Goal: Task Accomplishment & Management: Complete application form

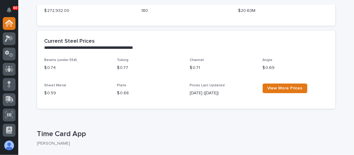
scroll to position [277, 0]
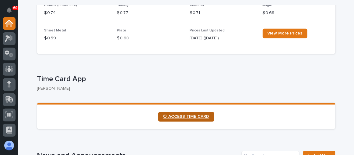
click at [188, 121] on section "⏲ ACCESS TIME CARD" at bounding box center [186, 116] width 298 height 26
click at [189, 120] on link "⏲ ACCESS TIME CARD" at bounding box center [186, 117] width 56 height 10
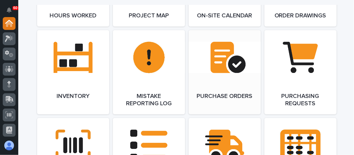
scroll to position [691, 0]
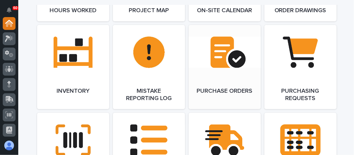
click at [200, 78] on link "Open Link" at bounding box center [225, 67] width 72 height 84
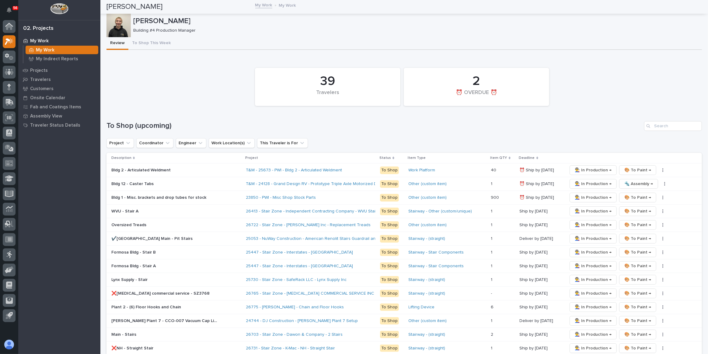
scroll to position [658, 0]
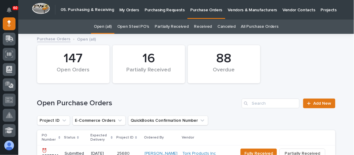
click at [164, 14] on link "Purchasing Requests" at bounding box center [165, 9] width 46 height 19
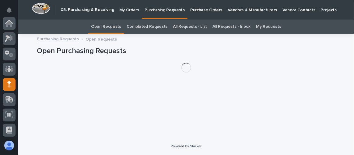
scroll to position [61, 0]
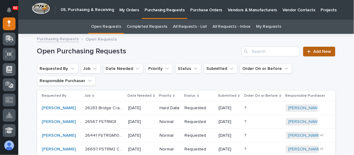
click at [311, 53] on link "Add New" at bounding box center [319, 52] width 32 height 10
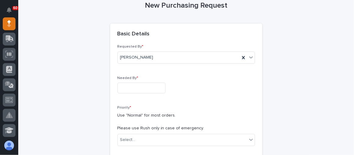
scroll to position [75, 0]
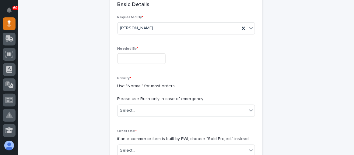
click at [129, 58] on input "text" at bounding box center [141, 58] width 48 height 11
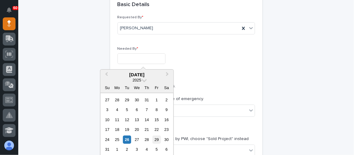
click at [160, 139] on div "29" at bounding box center [156, 139] width 8 height 8
type input "**********"
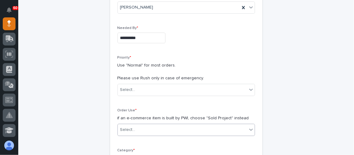
scroll to position [130, 0]
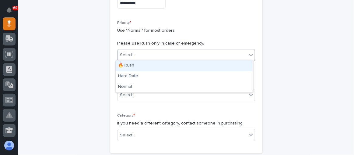
click at [151, 54] on div "Select..." at bounding box center [182, 55] width 129 height 10
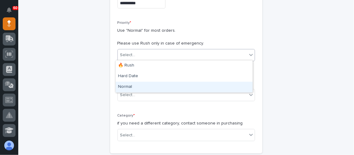
click at [139, 86] on div "Normal" at bounding box center [184, 87] width 137 height 11
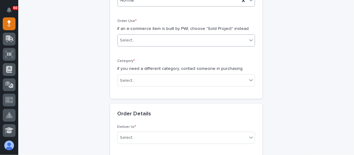
scroll to position [185, 0]
click at [164, 37] on div "Select..." at bounding box center [182, 39] width 129 height 10
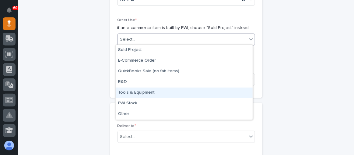
click at [142, 94] on div "Tools & Equipment" at bounding box center [184, 92] width 137 height 11
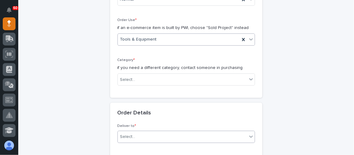
scroll to position [240, 0]
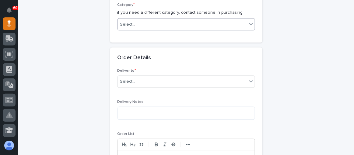
click at [152, 24] on div "Select..." at bounding box center [182, 24] width 129 height 10
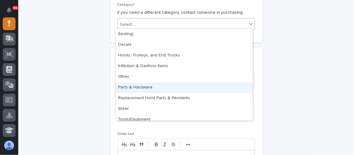
click at [141, 88] on div "Parts & Hardware" at bounding box center [184, 87] width 137 height 11
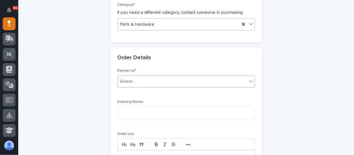
scroll to position [268, 0]
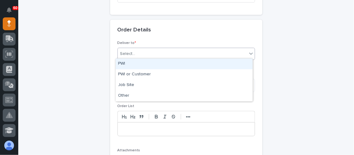
click at [145, 54] on div "Select..." at bounding box center [182, 54] width 129 height 10
click at [142, 65] on div "PWI" at bounding box center [184, 63] width 137 height 11
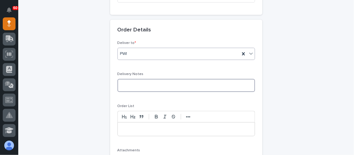
click at [131, 85] on textarea at bounding box center [186, 85] width 138 height 13
type textarea "**********"
click at [136, 127] on p at bounding box center [186, 129] width 128 height 6
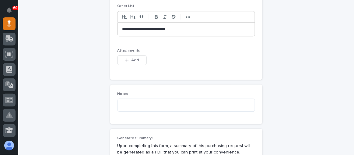
scroll to position [407, 0]
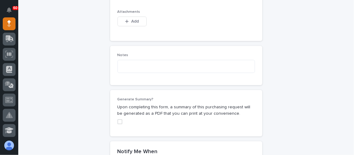
click at [118, 119] on span at bounding box center [119, 121] width 5 height 5
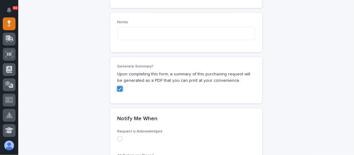
scroll to position [462, 0]
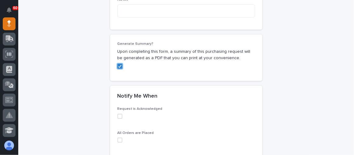
click at [117, 114] on span at bounding box center [119, 115] width 5 height 5
click at [117, 137] on span at bounding box center [119, 139] width 5 height 5
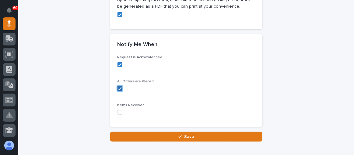
scroll to position [517, 0]
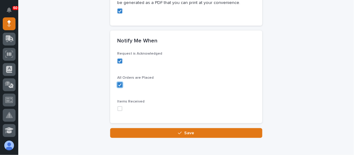
click at [118, 108] on span at bounding box center [119, 108] width 5 height 5
click at [184, 130] on span "Save" at bounding box center [189, 132] width 10 height 5
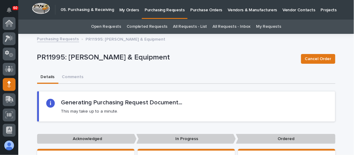
scroll to position [61, 0]
